Goal: Book appointment/travel/reservation

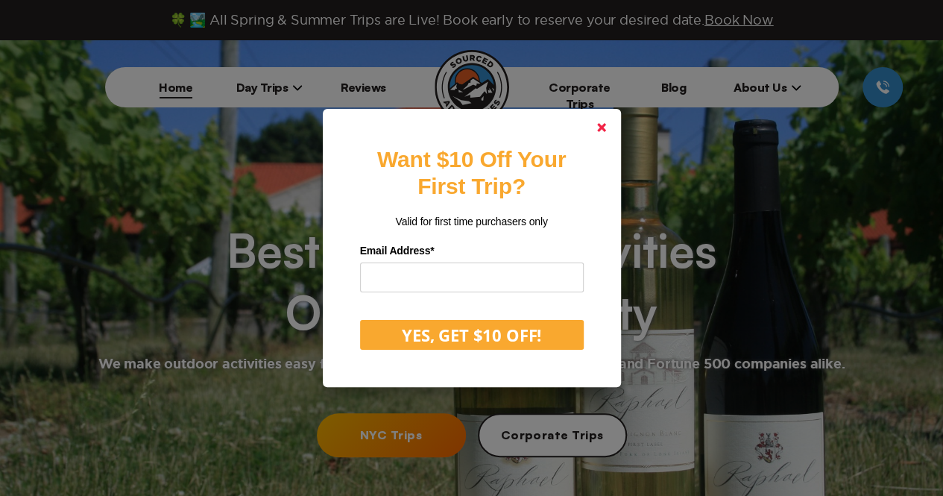
click at [606, 127] on icon at bounding box center [601, 127] width 9 height 9
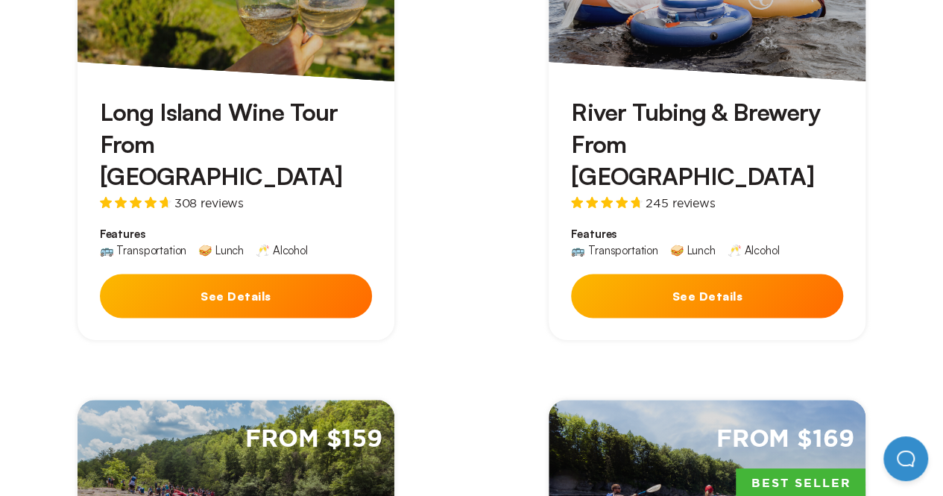
scroll to position [851, 0]
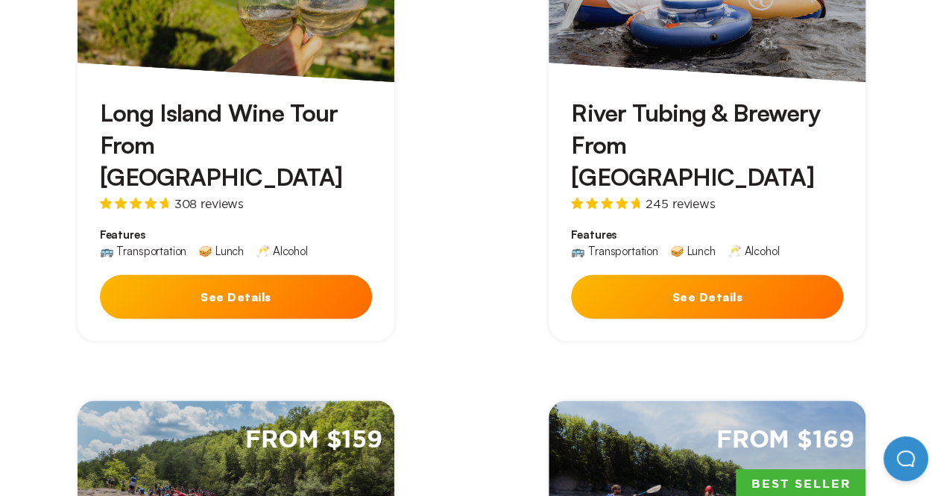
click at [271, 274] on button "See Details" at bounding box center [236, 296] width 272 height 44
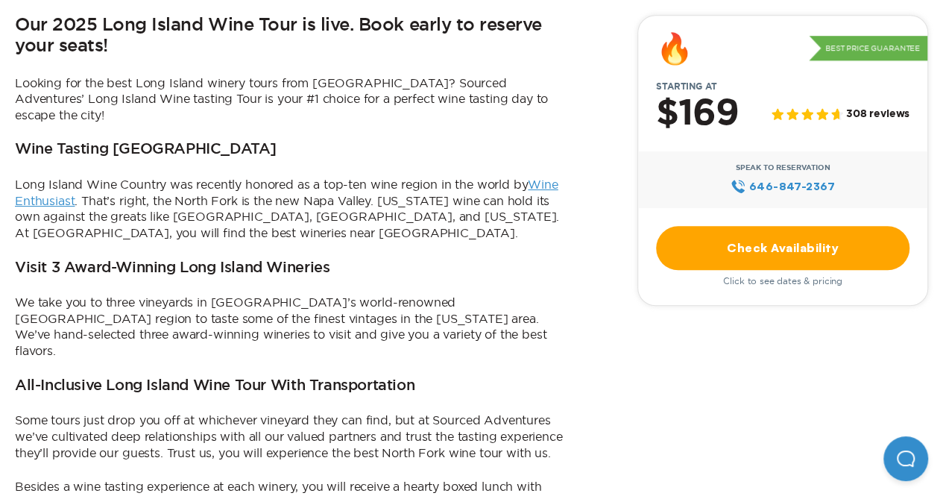
scroll to position [495, 0]
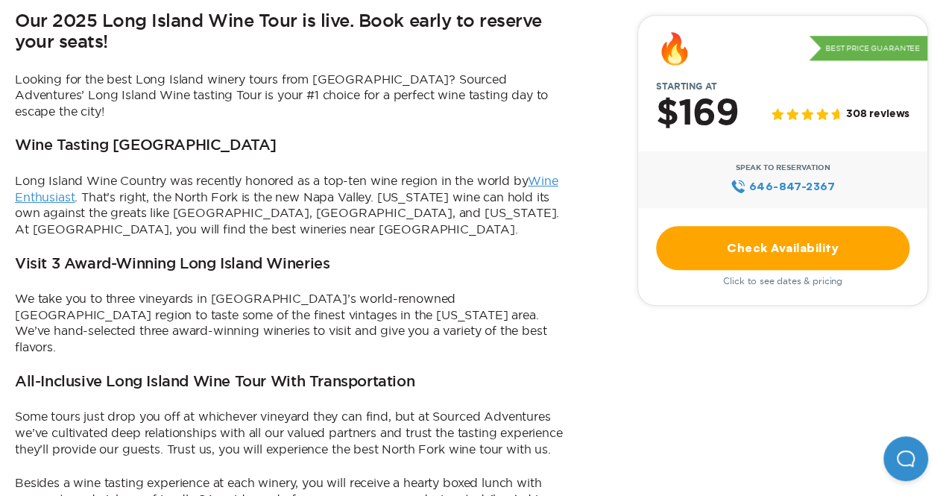
click at [782, 242] on link "Check Availability" at bounding box center [782, 248] width 253 height 44
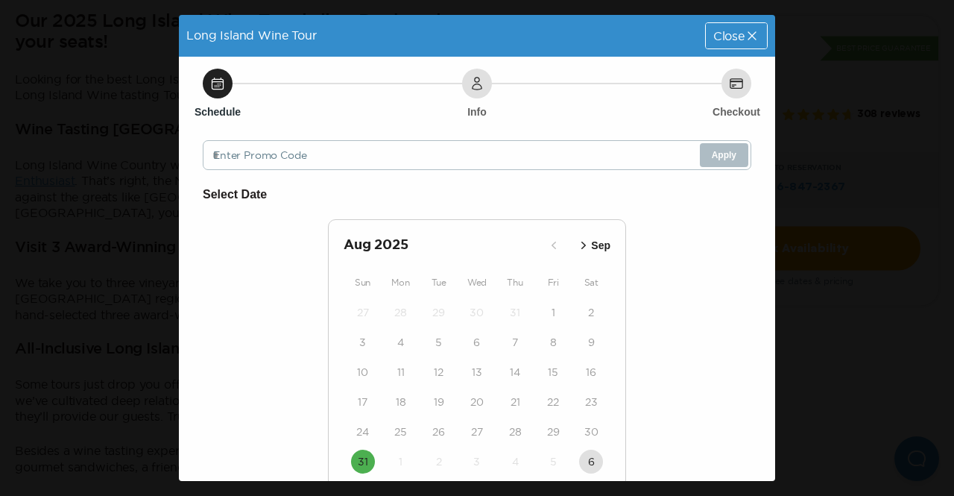
scroll to position [68, 0]
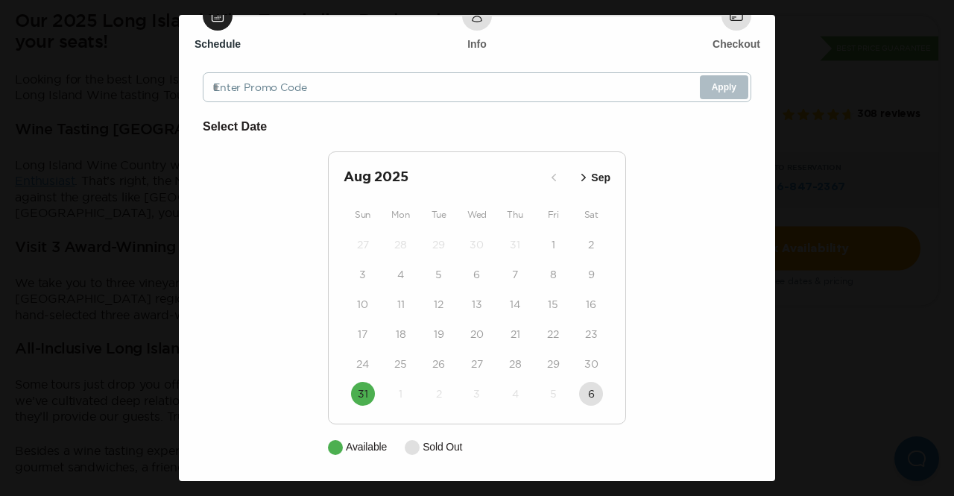
click at [591, 181] on p "Sep" at bounding box center [600, 178] width 19 height 16
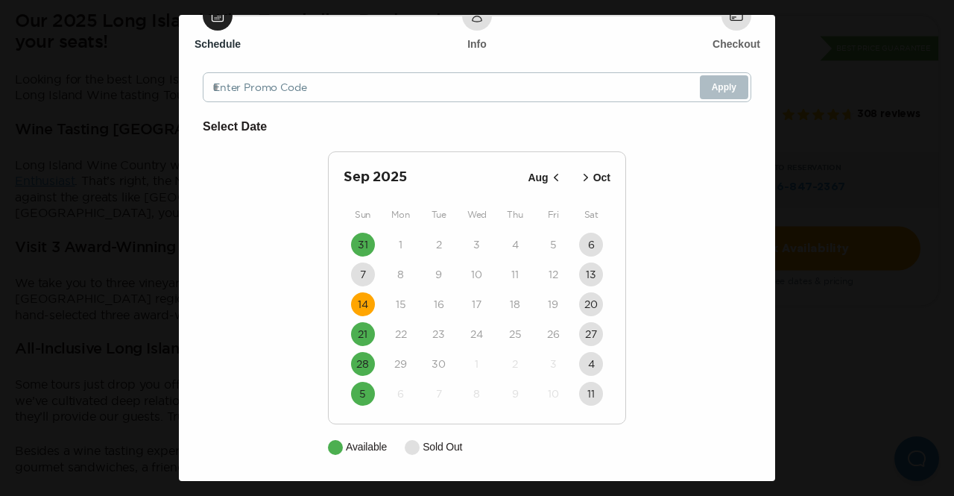
click at [358, 308] on time "14" at bounding box center [363, 304] width 10 height 15
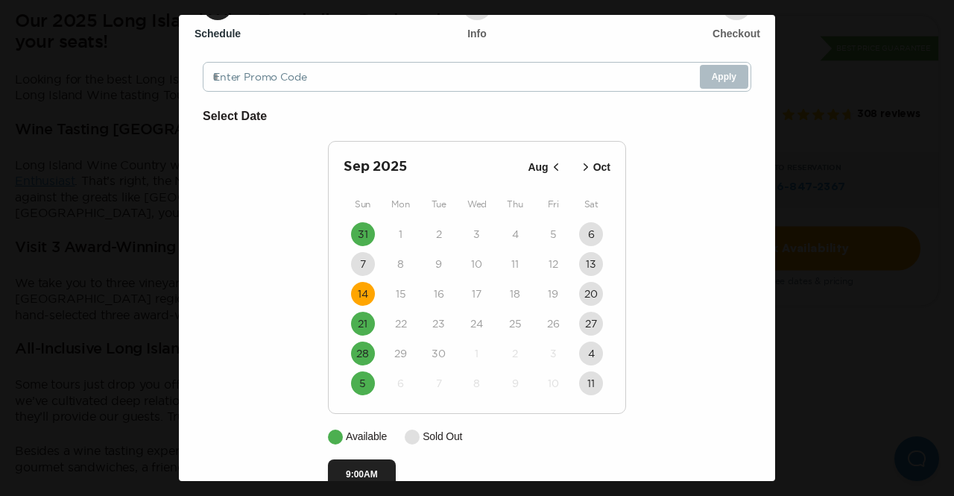
scroll to position [113, 0]
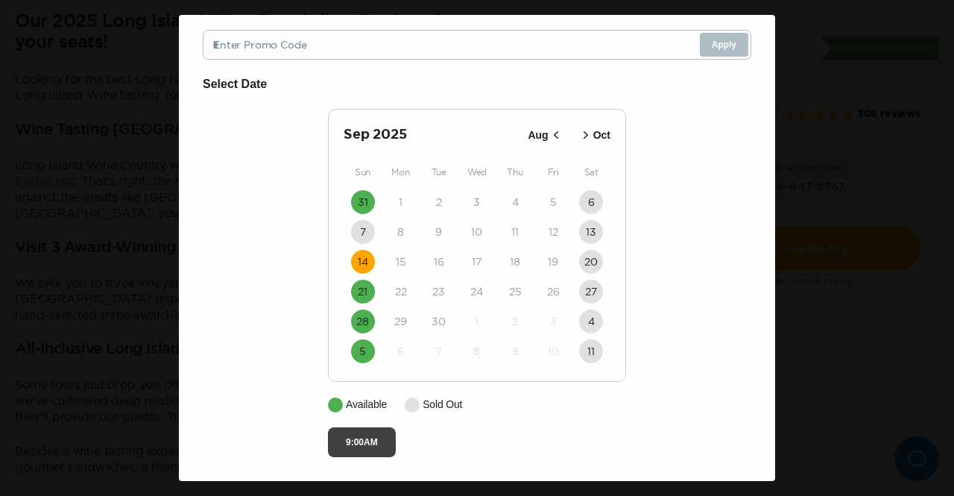
click at [364, 438] on button "9:00AM" at bounding box center [362, 442] width 68 height 30
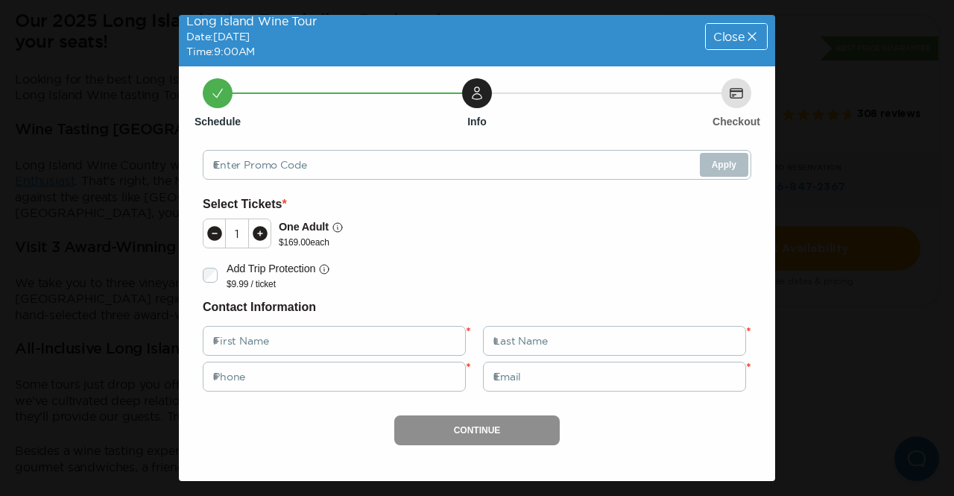
scroll to position [9, 0]
click at [262, 231] on icon at bounding box center [260, 233] width 15 height 15
click at [722, 38] on span "Close" at bounding box center [728, 37] width 31 height 12
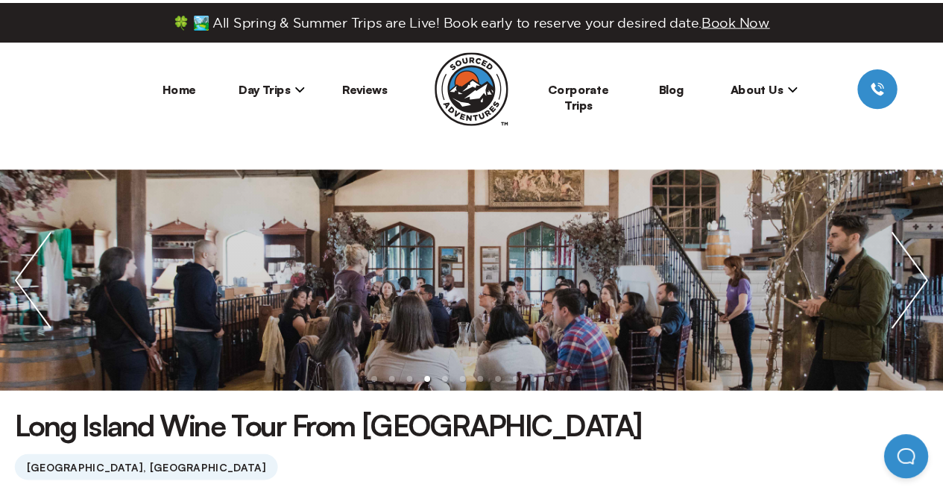
scroll to position [495, 0]
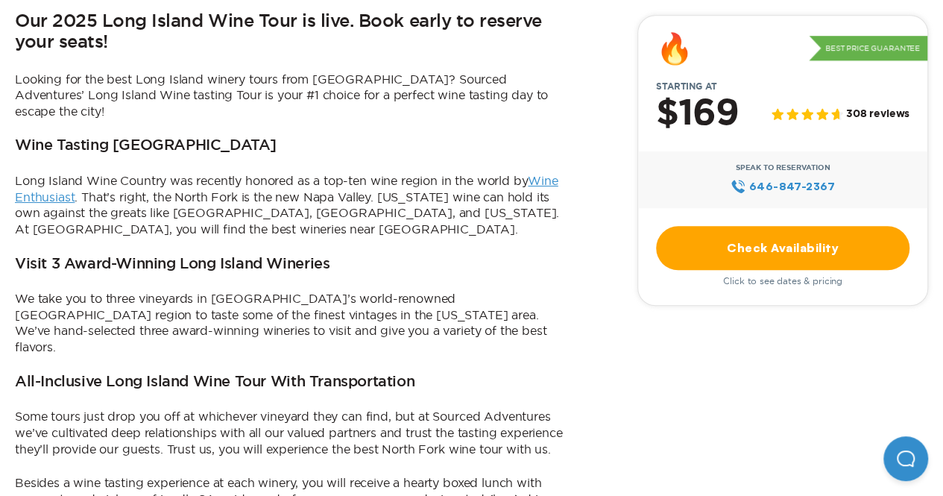
click at [748, 246] on link "Check Availability" at bounding box center [782, 248] width 253 height 44
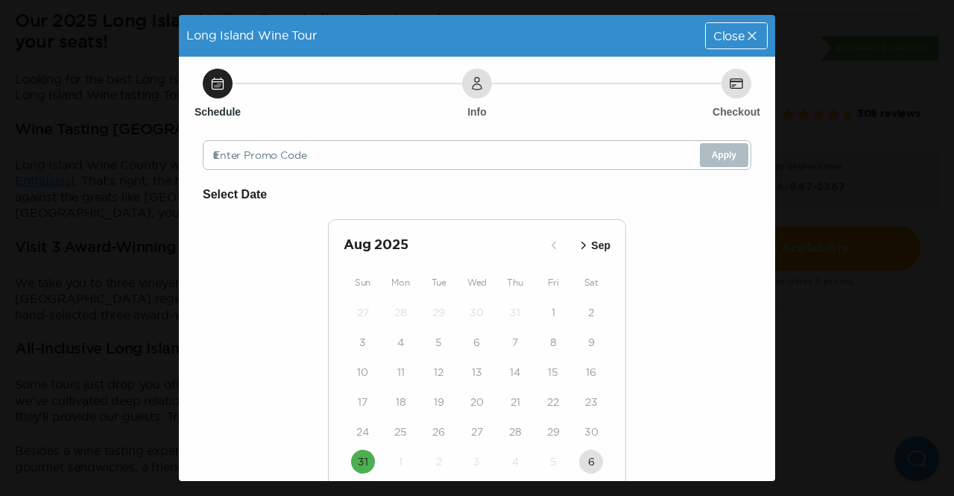
scroll to position [68, 0]
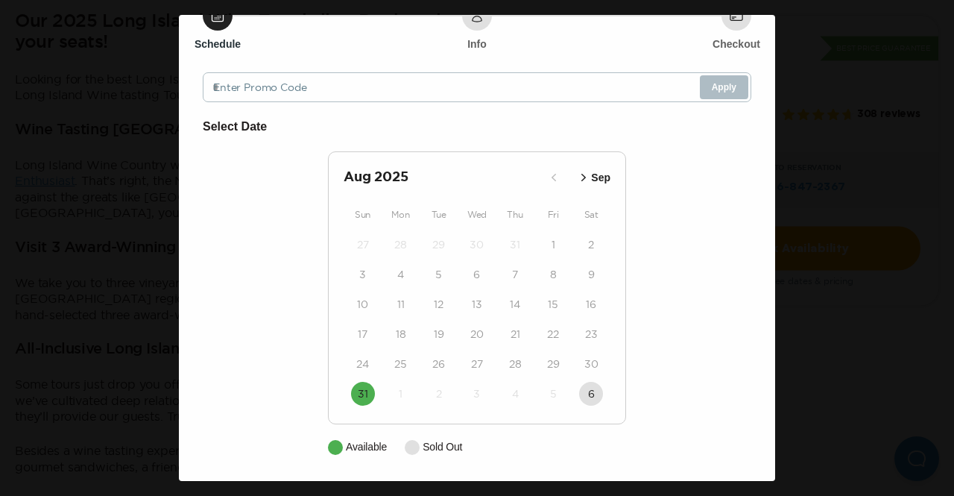
click at [591, 177] on p "Sep" at bounding box center [600, 178] width 19 height 16
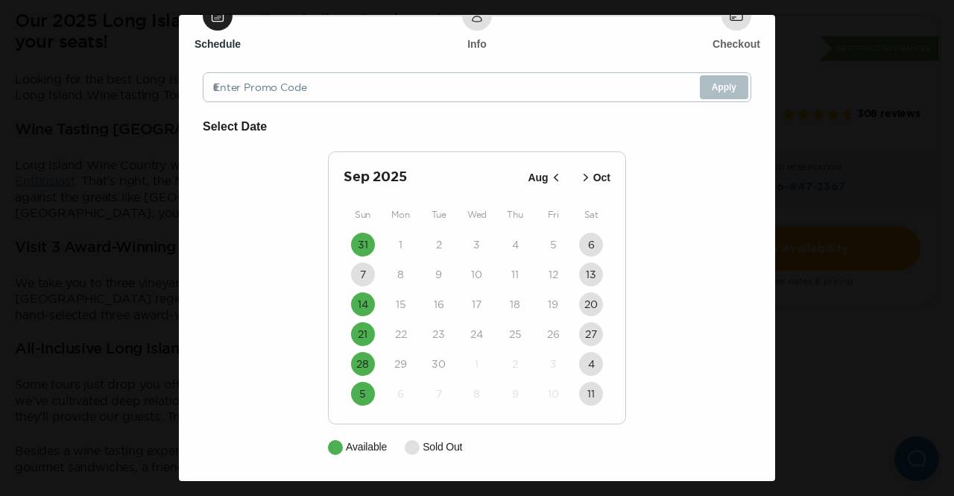
scroll to position [0, 0]
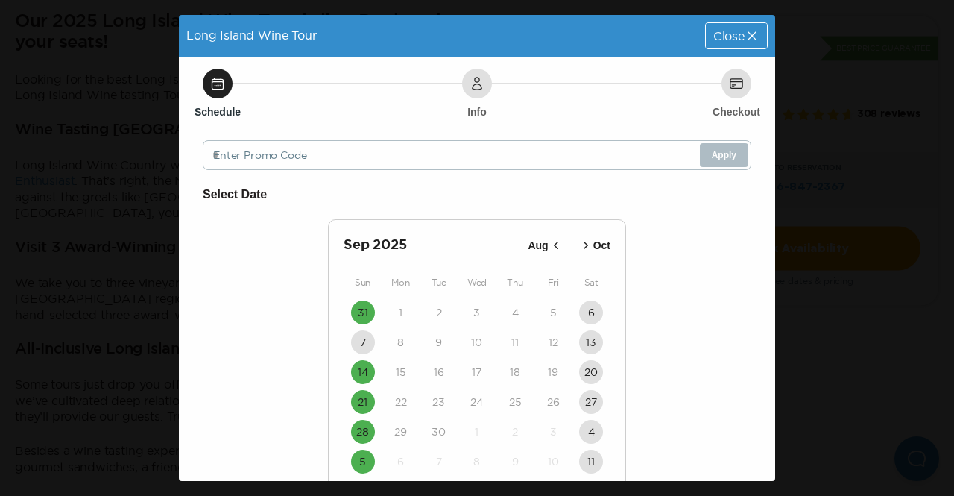
click at [725, 35] on span "Close" at bounding box center [728, 36] width 31 height 12
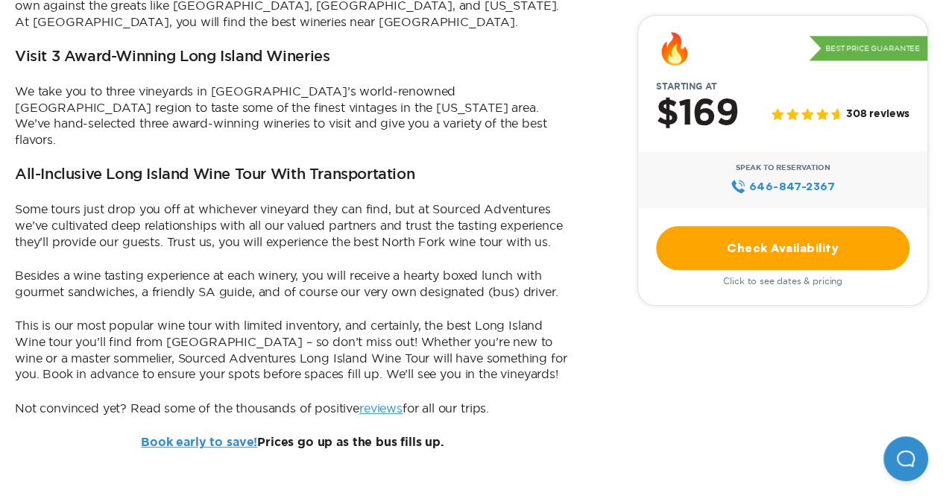
scroll to position [586, 0]
